Goal: Task Accomplishment & Management: Manage account settings

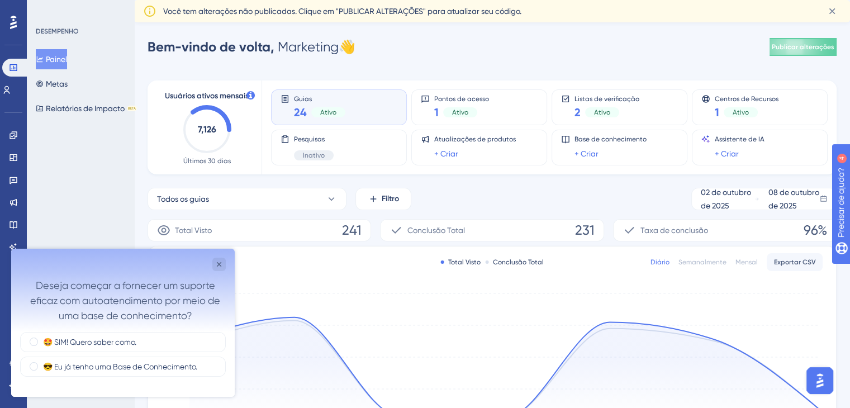
click at [461, 73] on div "Usuários ativos mensais 7,126 Últimos 30 dias Guias 24 Ativo Pontos de acesso 1…" at bounding box center [492, 386] width 689 height 639
click at [221, 264] on icon "Fechar pesquisa" at bounding box center [219, 264] width 9 height 9
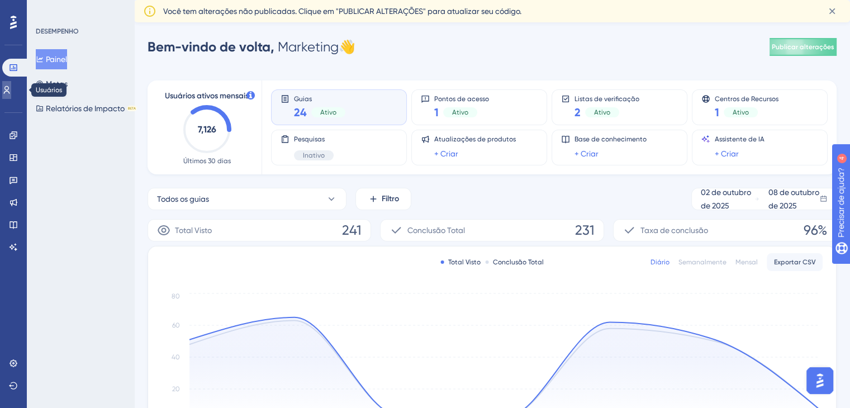
click at [7, 86] on link at bounding box center [6, 90] width 9 height 18
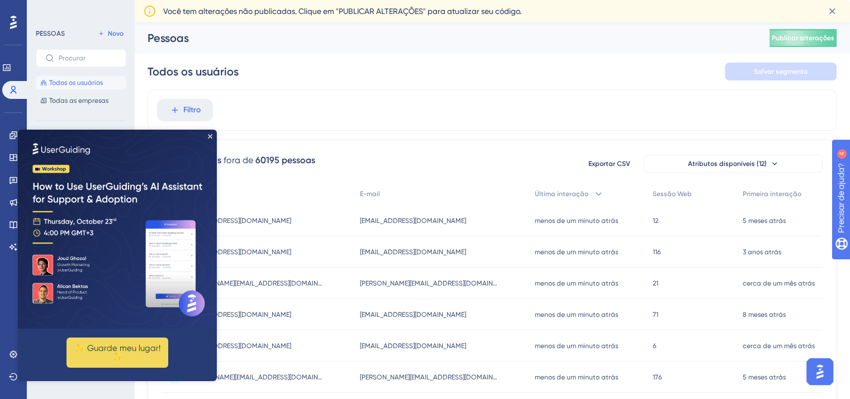
click at [18, 130] on html "✨ Guarde meu lugar!✨" at bounding box center [117, 256] width 199 height 252
click at [10, 132] on icon at bounding box center [13, 135] width 9 height 9
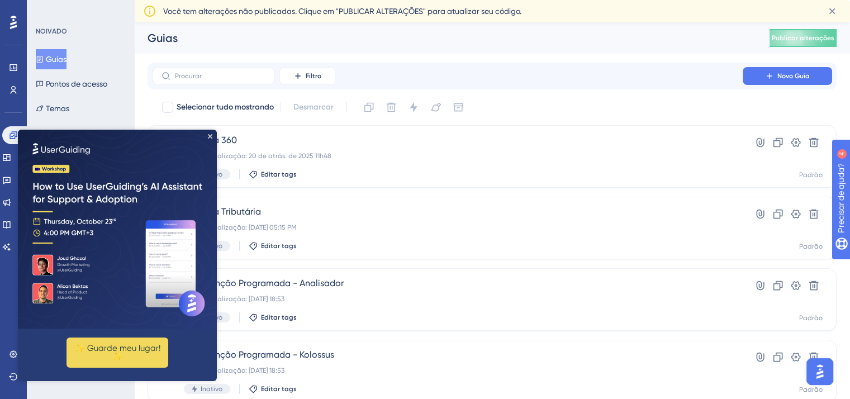
click at [603, 115] on div "Selecionar tudo mostrando Desmarcar" at bounding box center [499, 107] width 676 height 18
click at [215, 139] on img at bounding box center [117, 229] width 199 height 199
click at [208, 135] on icon "Fechar visualização" at bounding box center [210, 136] width 4 height 4
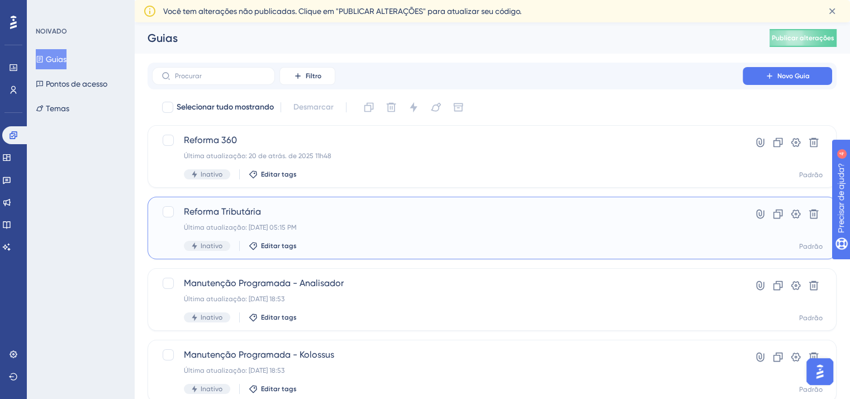
click at [422, 200] on div "Reforma Tributária Última atualização: 03 de out. de 2025 05:15 PM Inativo Edit…" at bounding box center [492, 228] width 689 height 63
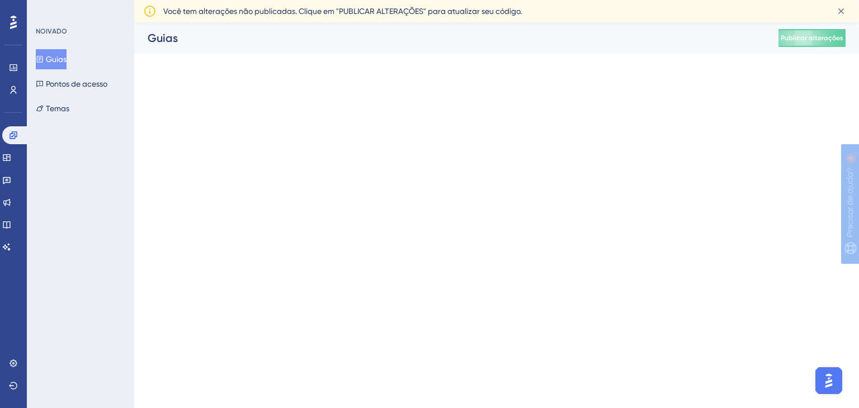
click at [422, 0] on html "Desempenho Usuários Noivado Widgets Opinião Atualizações de produtos Base de co…" at bounding box center [429, 0] width 859 height 0
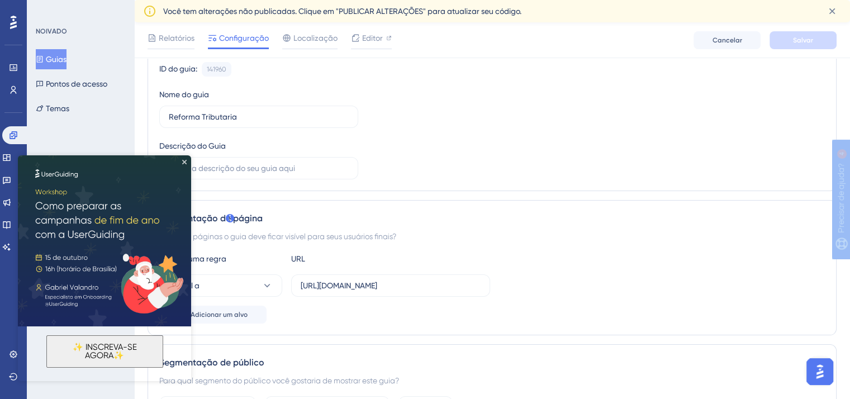
scroll to position [168, 0]
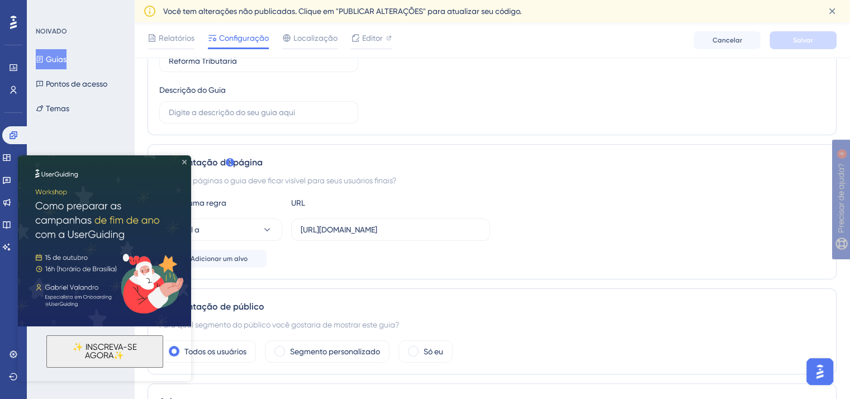
drag, startPoint x: 183, startPoint y: 164, endPoint x: 202, endPoint y: 319, distance: 156.5
click at [183, 164] on icon "Fechar visualização" at bounding box center [184, 162] width 4 height 4
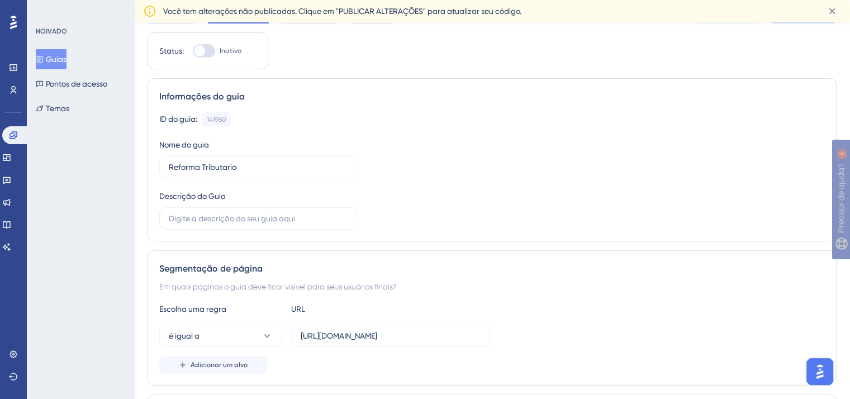
scroll to position [0, 0]
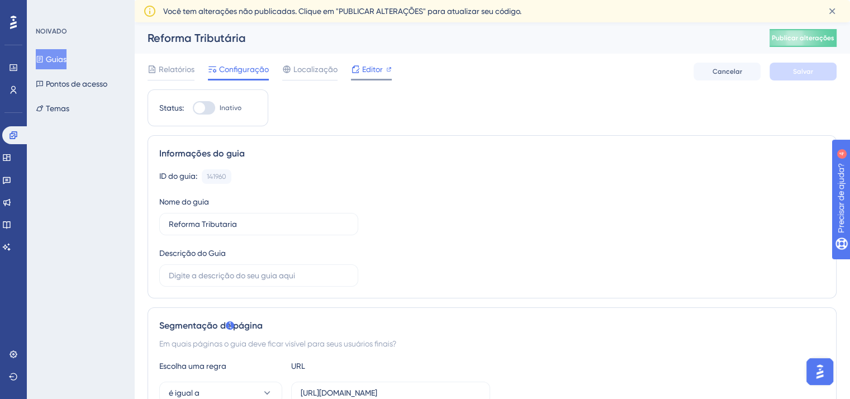
click at [362, 71] on font "Editor" at bounding box center [372, 69] width 21 height 9
click at [207, 110] on div at bounding box center [204, 107] width 22 height 13
click at [193, 108] on input "Inativo" at bounding box center [192, 108] width 1 height 1
checkbox input "true"
click at [799, 75] on font "Salvar" at bounding box center [803, 72] width 20 height 8
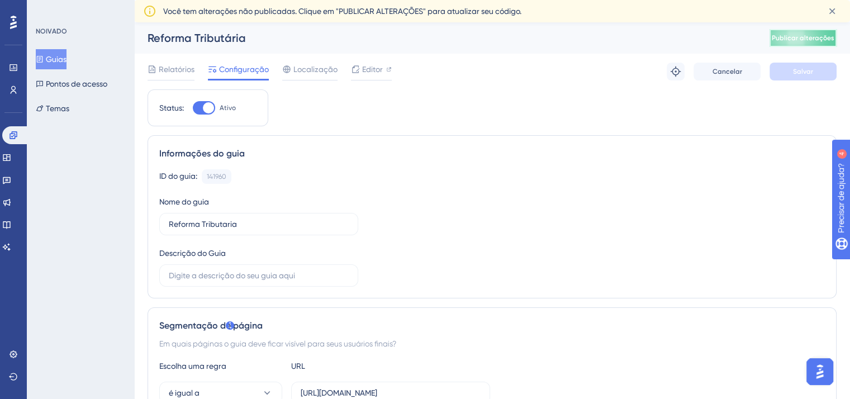
click at [822, 30] on button "Publicar alterações" at bounding box center [803, 38] width 67 height 18
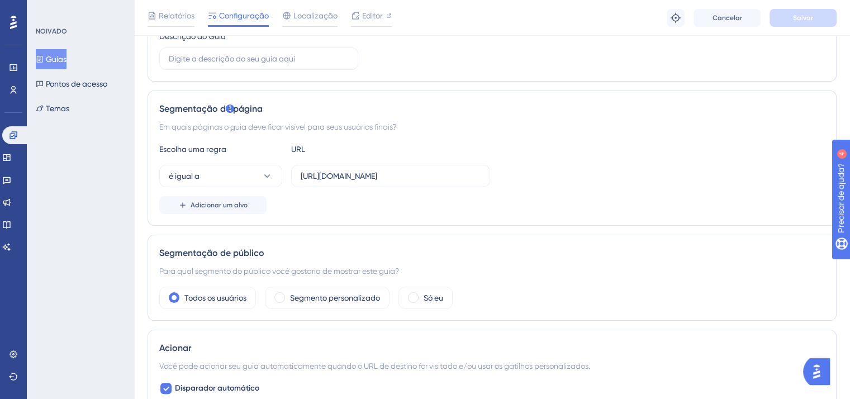
scroll to position [224, 0]
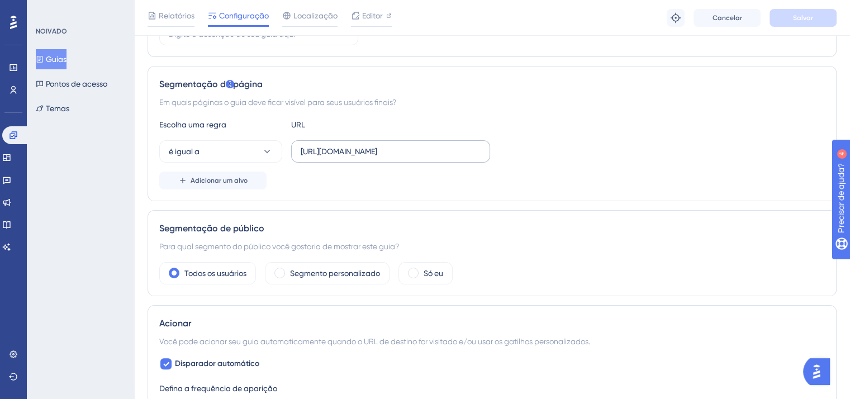
click at [437, 160] on label "[URL][DOMAIN_NAME]" at bounding box center [390, 151] width 199 height 22
click at [437, 158] on input "[URL][DOMAIN_NAME]" at bounding box center [391, 151] width 180 height 12
click at [442, 153] on input "[URL][DOMAIN_NAME]" at bounding box center [391, 151] width 180 height 12
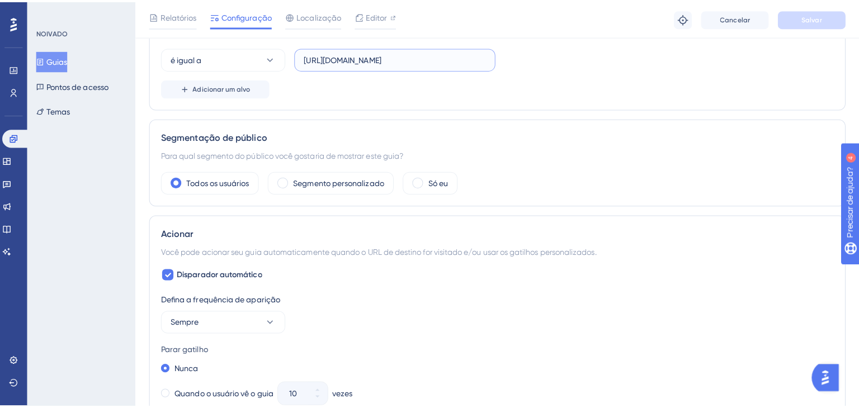
scroll to position [0, 0]
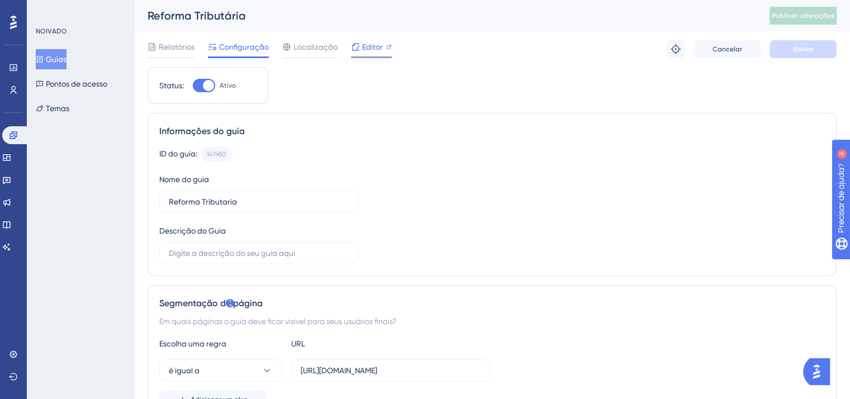
click at [377, 42] on font "Editor" at bounding box center [372, 46] width 21 height 9
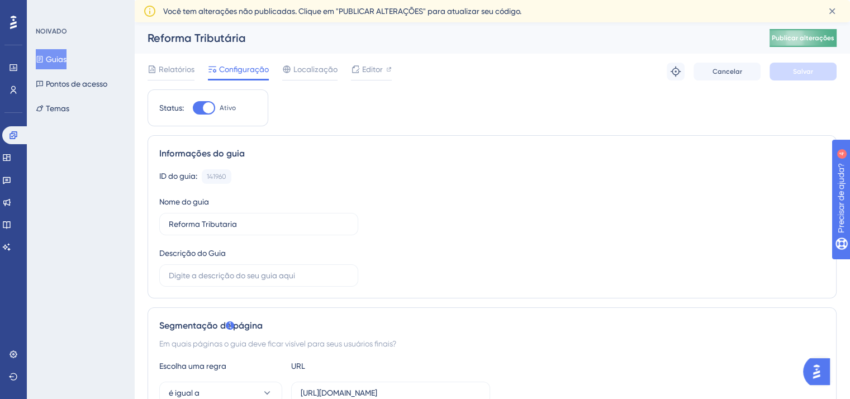
click at [816, 45] on button "Publicar alterações" at bounding box center [803, 38] width 67 height 18
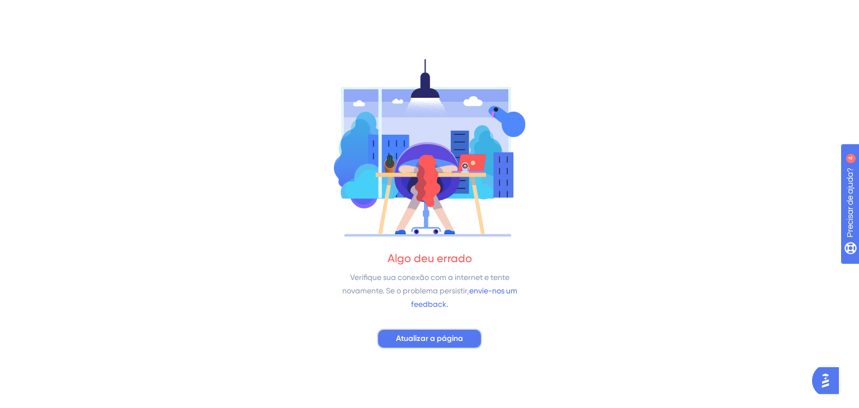
click at [434, 329] on button "Atualizar a página" at bounding box center [429, 339] width 105 height 20
